Goal: Task Accomplishment & Management: Use online tool/utility

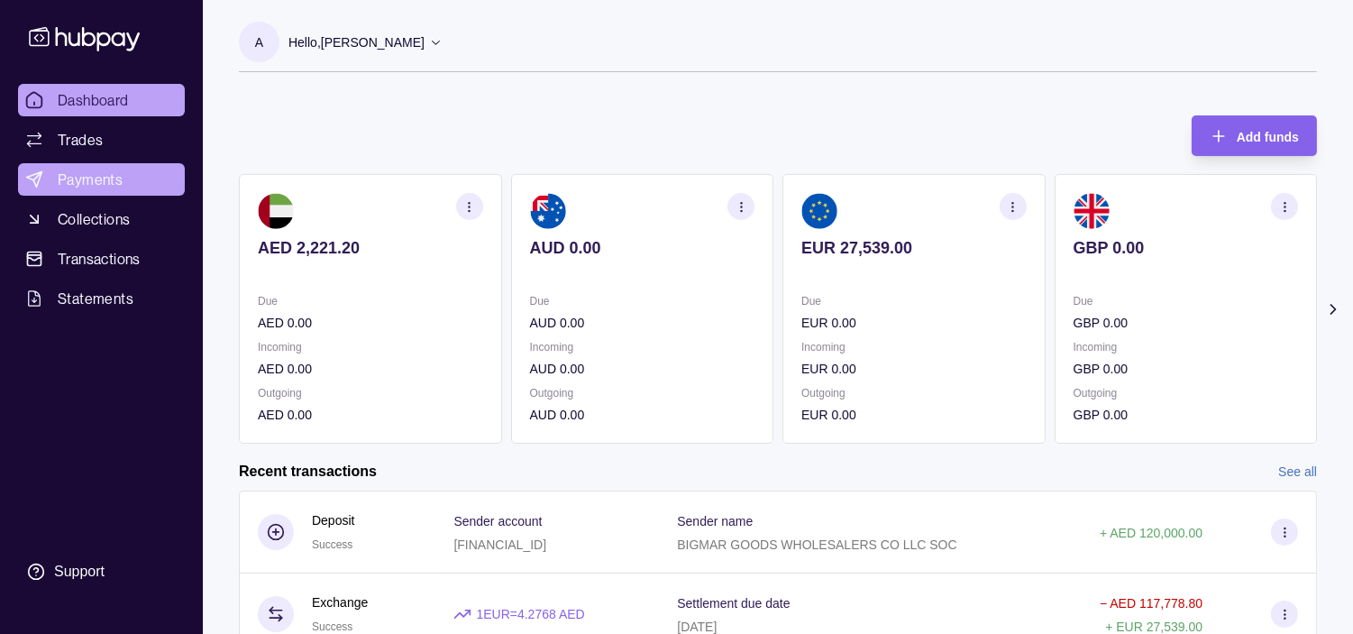
click at [118, 182] on span "Payments" at bounding box center [90, 180] width 65 height 22
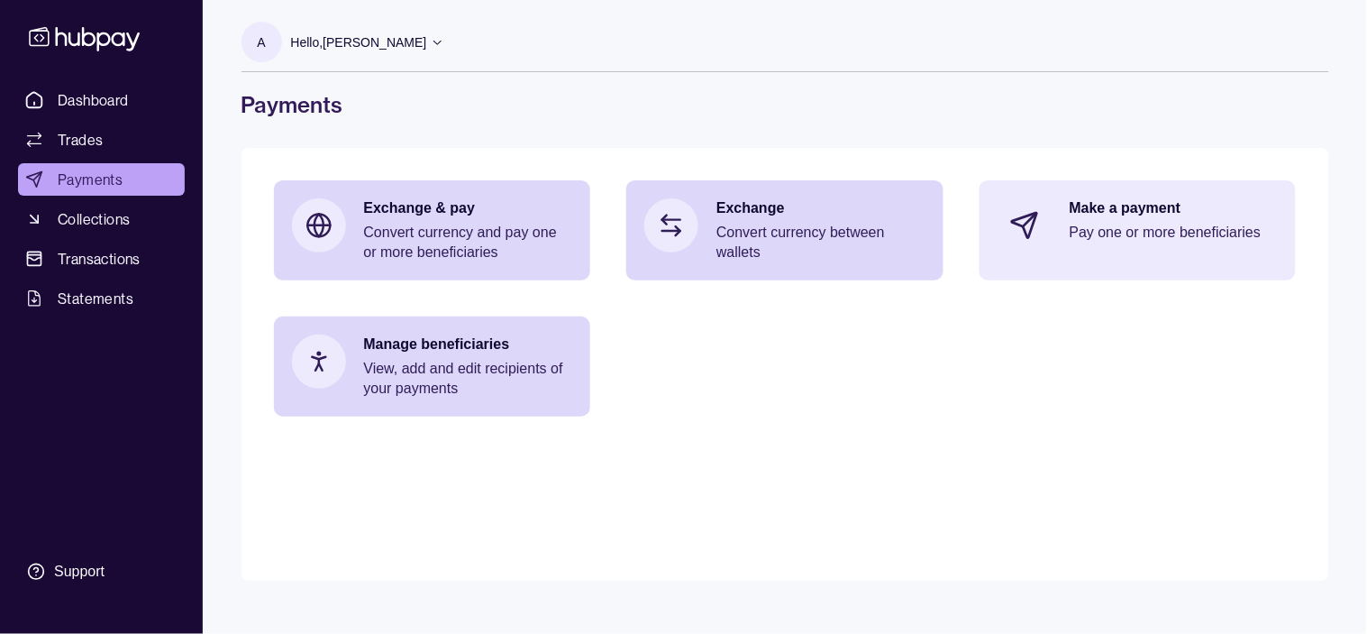
click at [1130, 223] on p "Pay one or more beneficiaries" at bounding box center [1174, 233] width 209 height 20
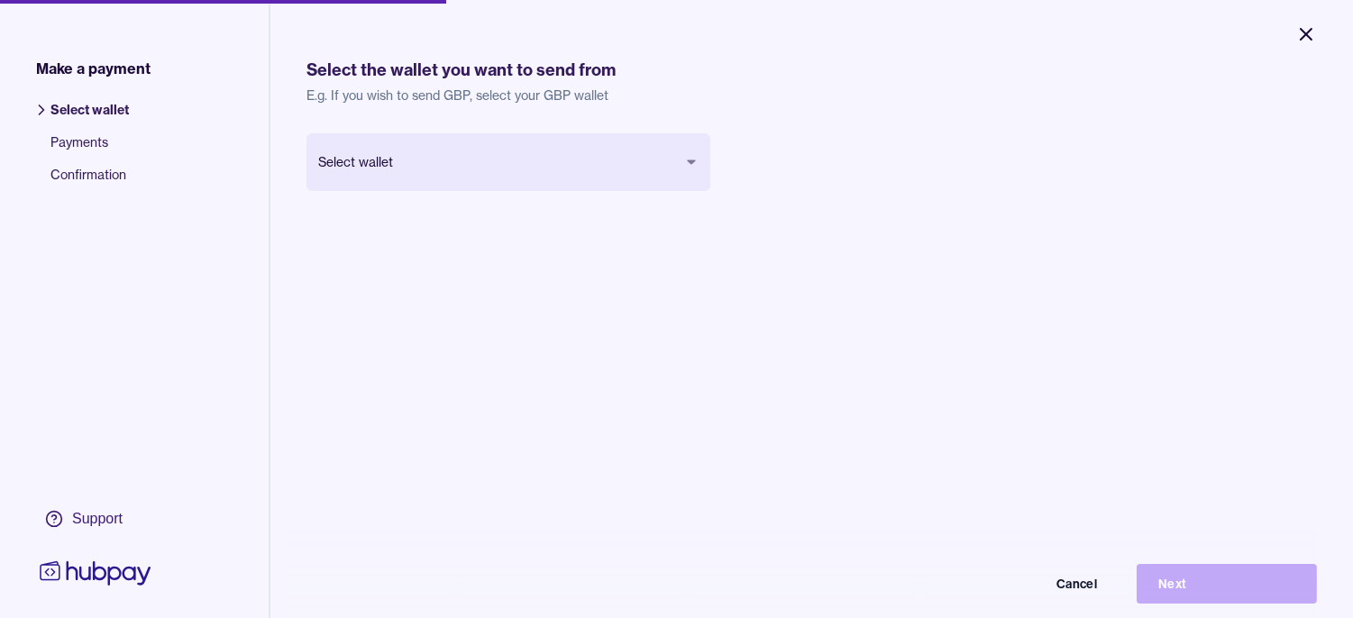
click at [1308, 31] on icon "Close" at bounding box center [1306, 34] width 22 height 22
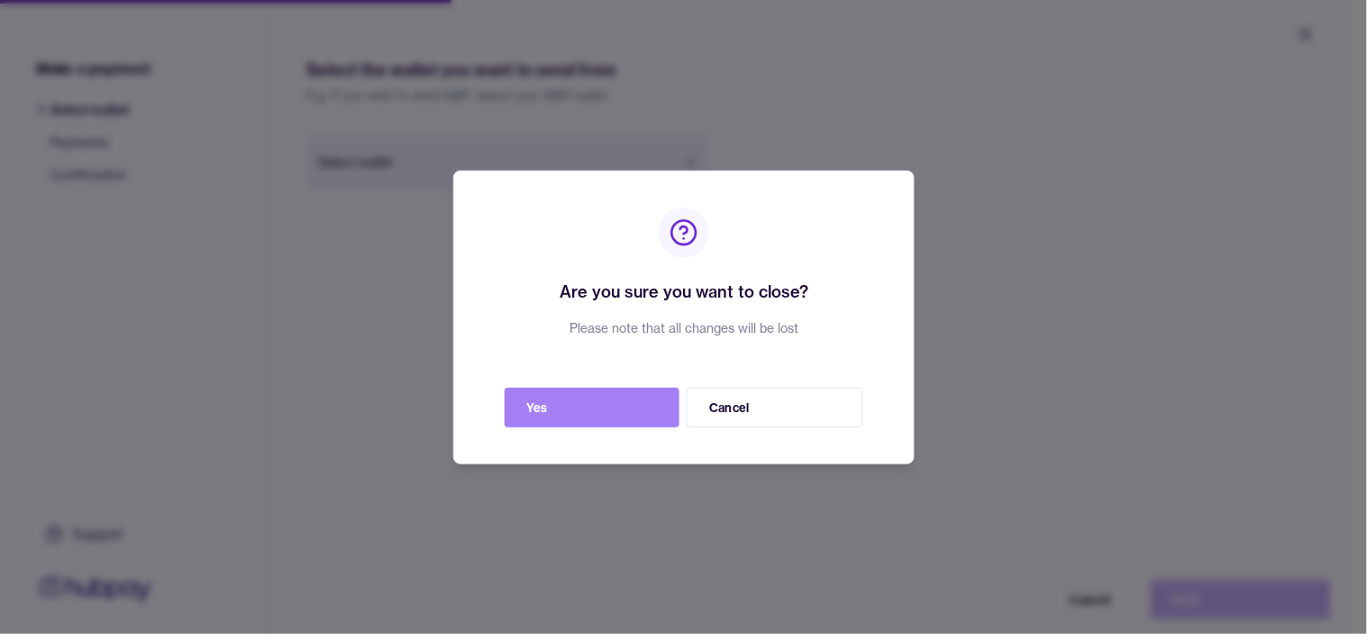
click at [652, 409] on button "Yes" at bounding box center [592, 408] width 175 height 40
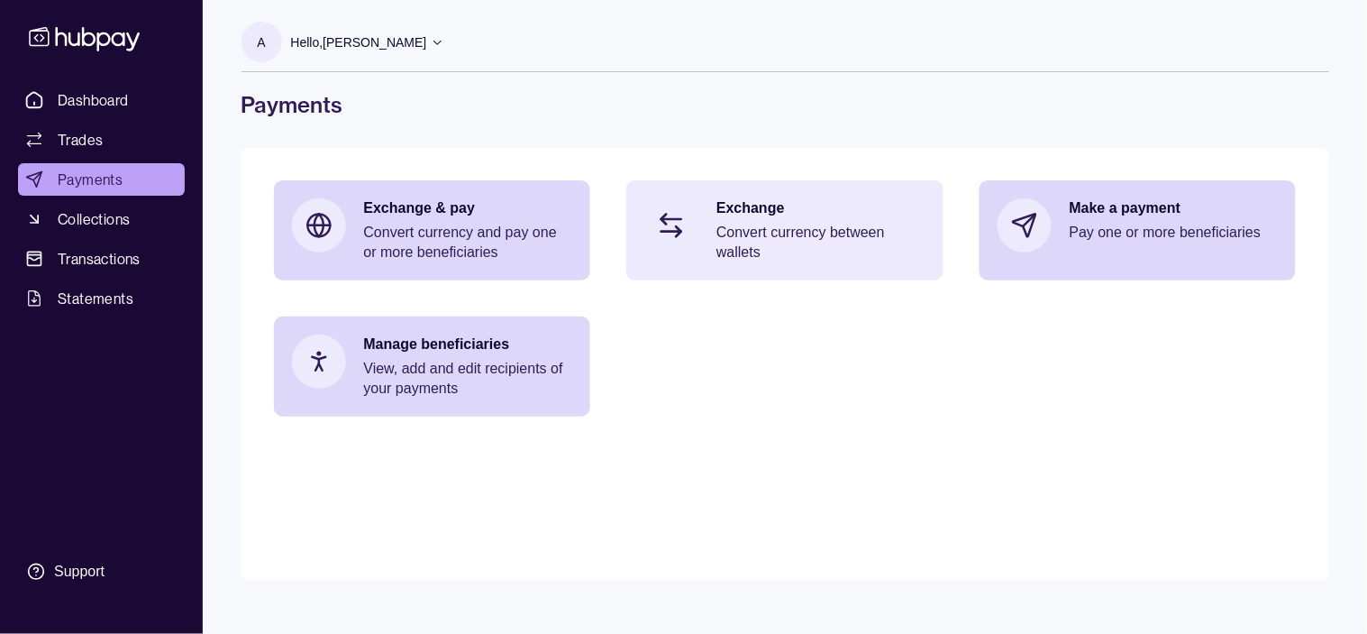
click at [805, 229] on p "Convert currency between wallets" at bounding box center [820, 243] width 209 height 40
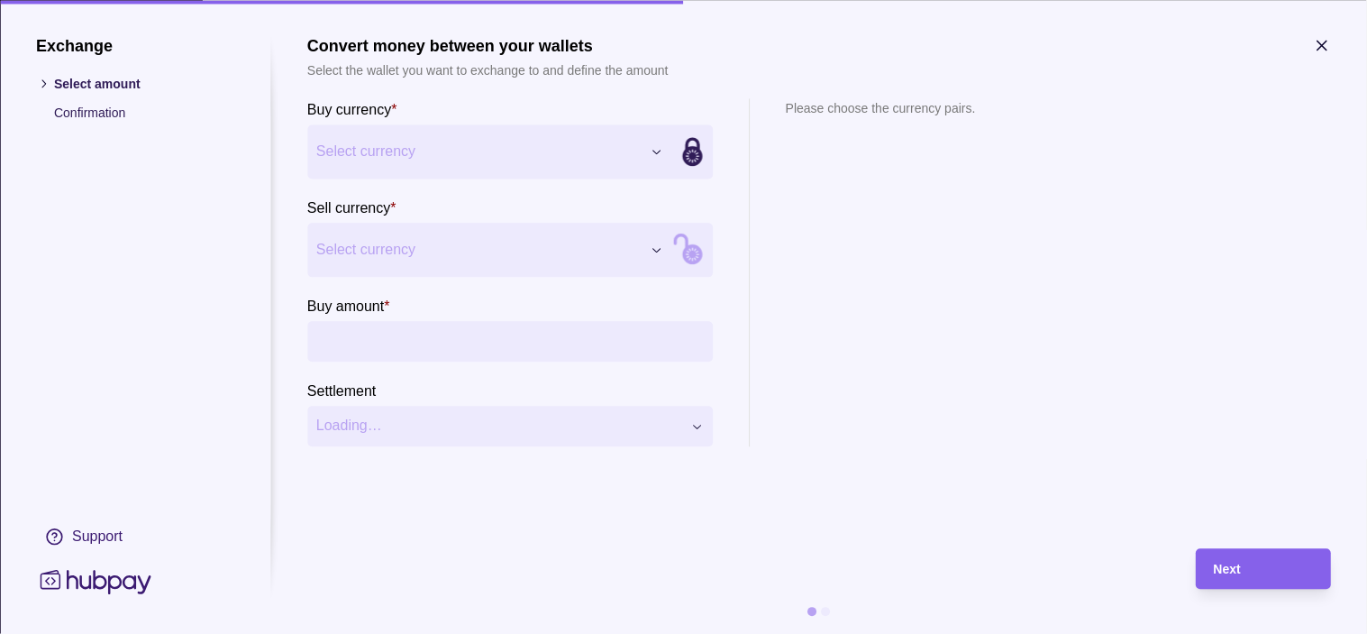
click at [577, 633] on div "Exchange Select amount Confirmation Support Convert money between your wallets …" at bounding box center [683, 634] width 1367 height 0
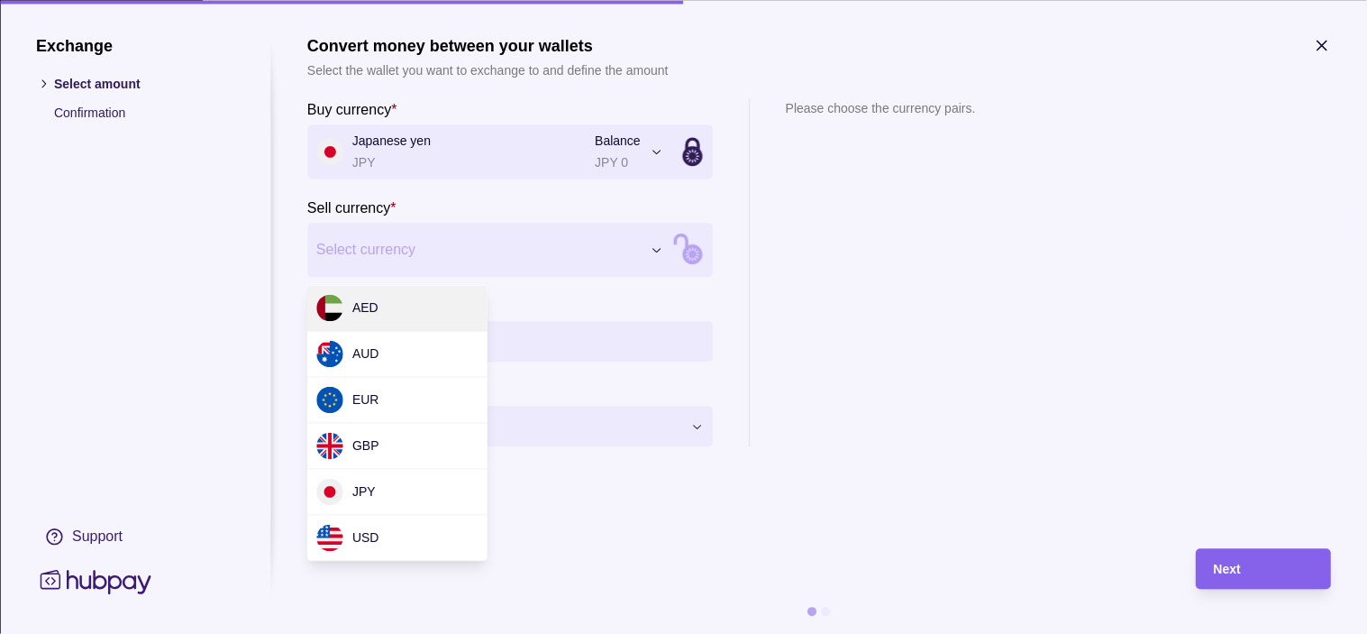
click at [475, 633] on div "Exchange Select amount Confirmation Support Convert money between your wallets …" at bounding box center [683, 634] width 1367 height 0
